Goal: Information Seeking & Learning: Learn about a topic

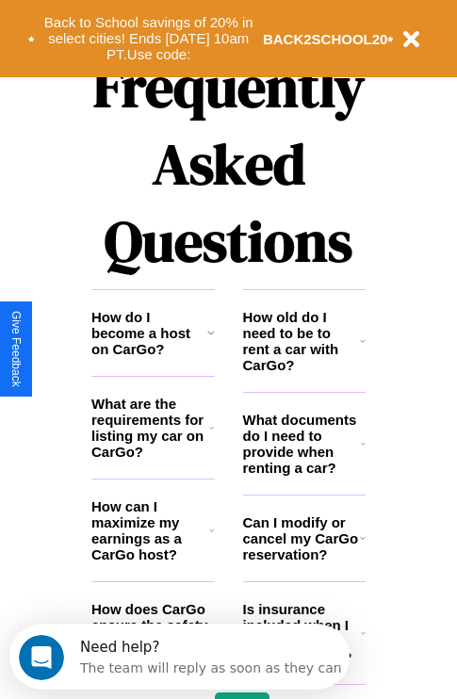
scroll to position [2283, 0]
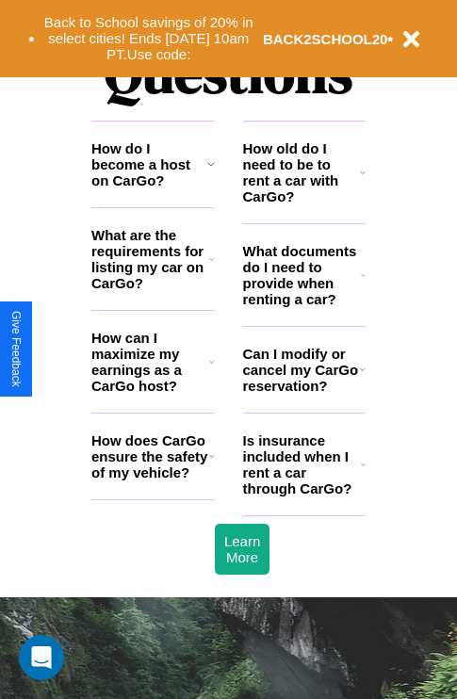
click at [303, 305] on h3 "What documents do I need to provide when renting a car?" at bounding box center [302, 275] width 119 height 64
click at [210, 172] on icon at bounding box center [211, 163] width 8 height 15
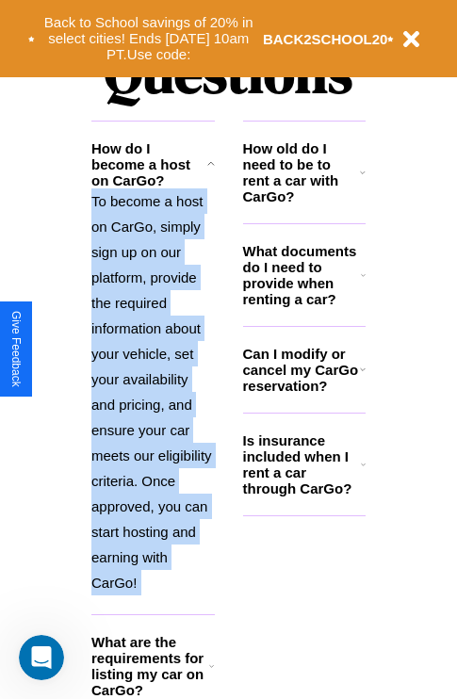
click at [210, 172] on icon at bounding box center [211, 163] width 8 height 15
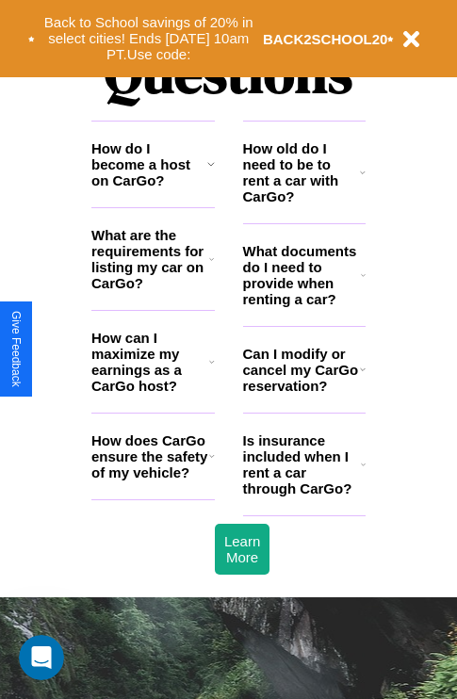
click at [153, 289] on h3 "What are the requirements for listing my car on CarGo?" at bounding box center [150, 259] width 118 height 64
click at [303, 394] on h3 "Can I modify or cancel my CarGo reservation?" at bounding box center [301, 370] width 117 height 48
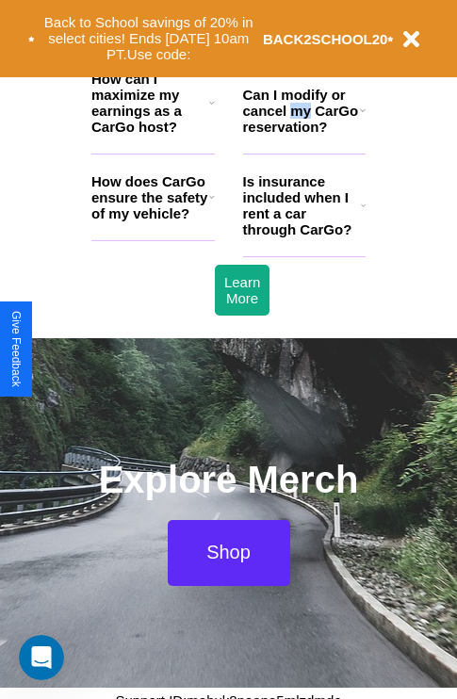
scroll to position [2594, 0]
